Goal: Task Accomplishment & Management: Manage account settings

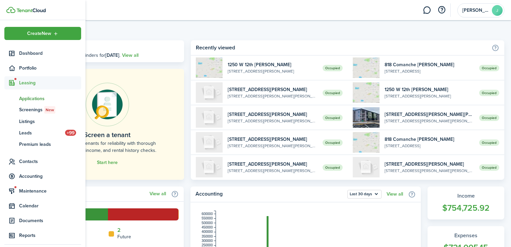
click at [34, 98] on span "Applications" at bounding box center [50, 98] width 62 height 7
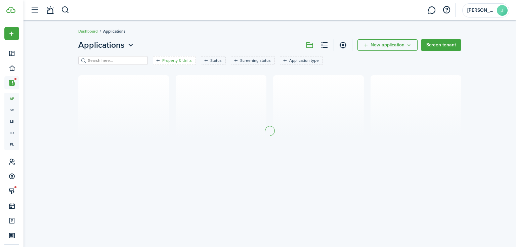
click at [176, 63] on filter-tag "Property & Units" at bounding box center [174, 60] width 43 height 9
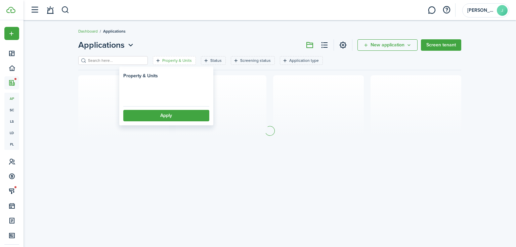
click at [169, 101] on loading-skeleton at bounding box center [166, 95] width 86 height 15
click at [172, 97] on loading-skeleton at bounding box center [166, 95] width 86 height 15
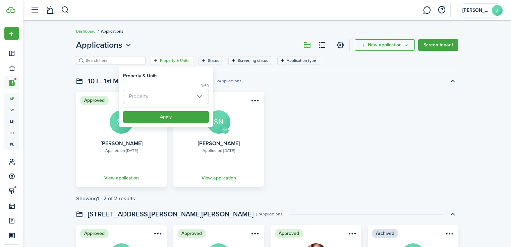
click at [172, 96] on span "Property" at bounding box center [166, 96] width 85 height 15
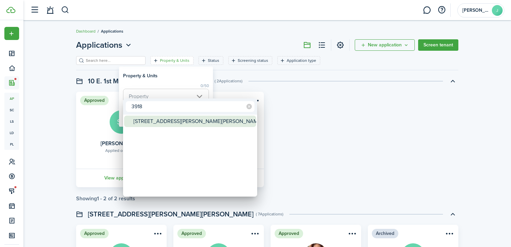
type input "3918"
click at [164, 118] on div "[STREET_ADDRESS][PERSON_NAME][PERSON_NAME]" at bounding box center [193, 120] width 119 height 11
type input "[STREET_ADDRESS][PERSON_NAME][PERSON_NAME]"
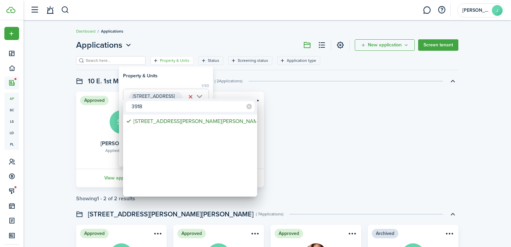
click at [161, 76] on div at bounding box center [255, 123] width 619 height 354
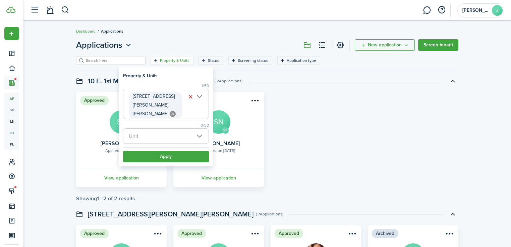
click at [168, 129] on span "Unit" at bounding box center [166, 136] width 85 height 15
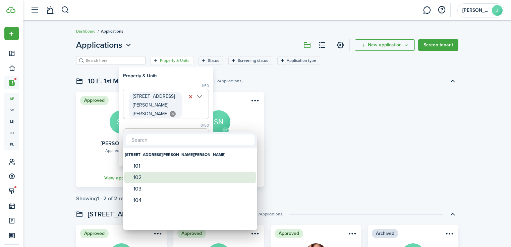
drag, startPoint x: 151, startPoint y: 179, endPoint x: 154, endPoint y: 177, distance: 3.5
click at [151, 179] on div "102" at bounding box center [193, 177] width 119 height 11
type input "102"
drag, startPoint x: 175, startPoint y: 77, endPoint x: 176, endPoint y: 153, distance: 76.2
click at [174, 78] on div at bounding box center [255, 123] width 619 height 354
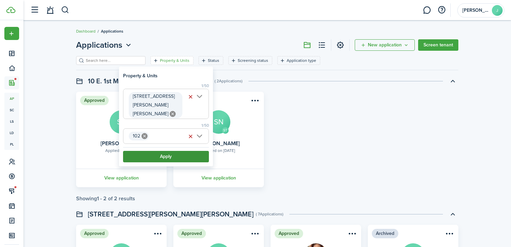
click at [178, 151] on button "Apply" at bounding box center [166, 156] width 86 height 11
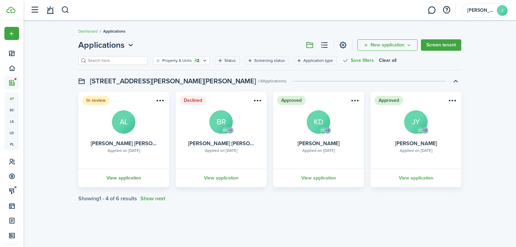
click at [133, 181] on link "View application" at bounding box center [123, 177] width 93 height 18
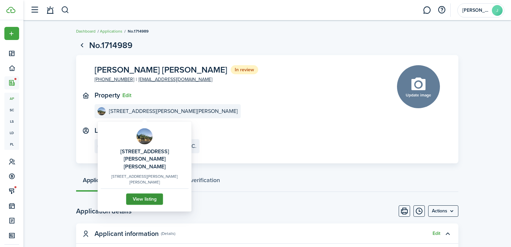
click at [140, 193] on link "View listing" at bounding box center [144, 198] width 37 height 11
